Goal: Task Accomplishment & Management: Use online tool/utility

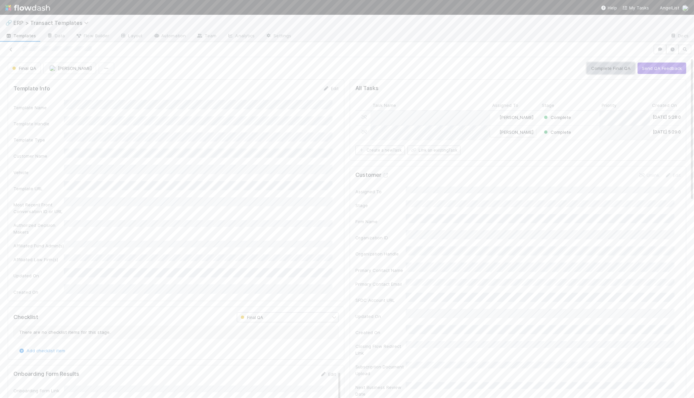
click at [603, 67] on button "Complete Final QA" at bounding box center [611, 68] width 48 height 11
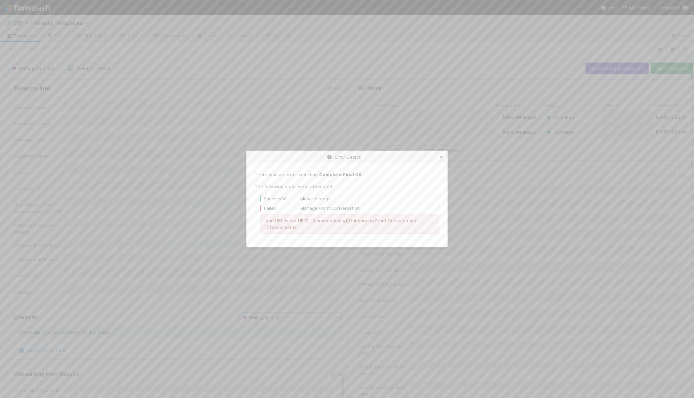
click at [440, 157] on icon at bounding box center [441, 157] width 7 height 4
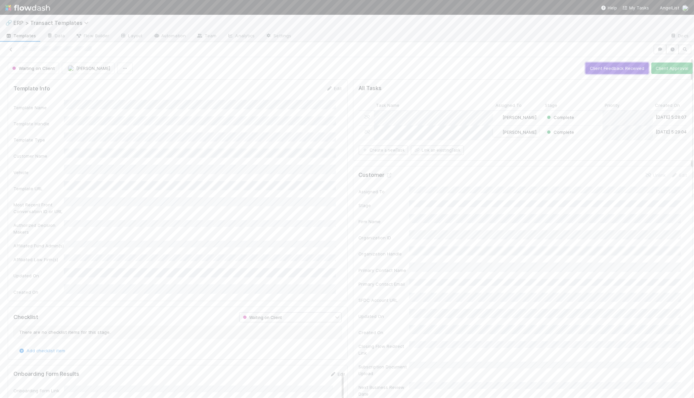
click at [615, 69] on button "Client Feedback Received" at bounding box center [617, 68] width 63 height 11
click at [605, 169] on div "2" at bounding box center [644, 171] width 95 height 12
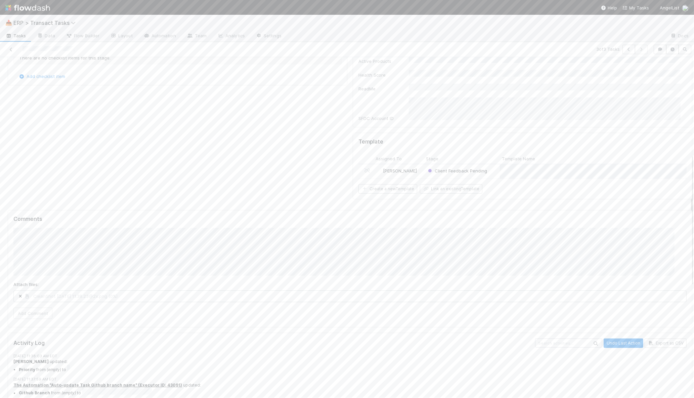
click at [41, 308] on button "Add Comment" at bounding box center [32, 313] width 39 height 11
click at [41, 217] on button "Add Comment" at bounding box center [32, 222] width 39 height 11
click at [493, 369] on div "Client Feedback Pending" at bounding box center [466, 376] width 76 height 14
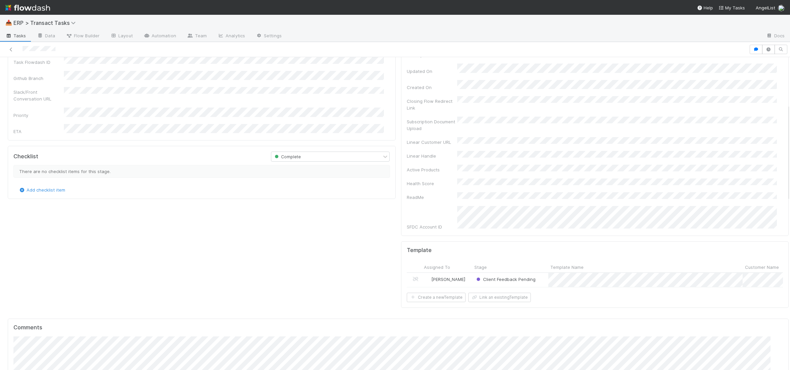
scroll to position [418, 0]
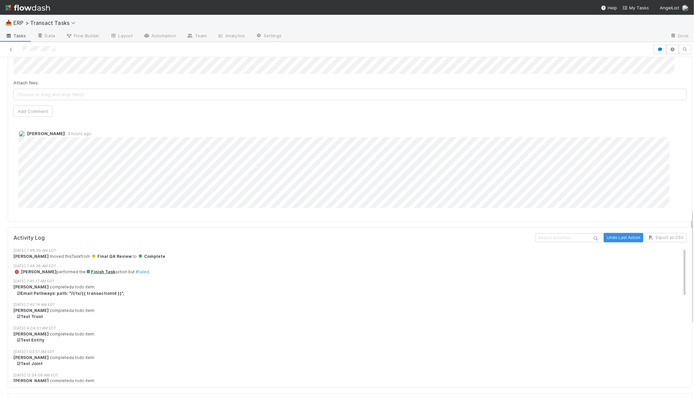
scroll to position [436, 0]
